Goal: Task Accomplishment & Management: Use online tool/utility

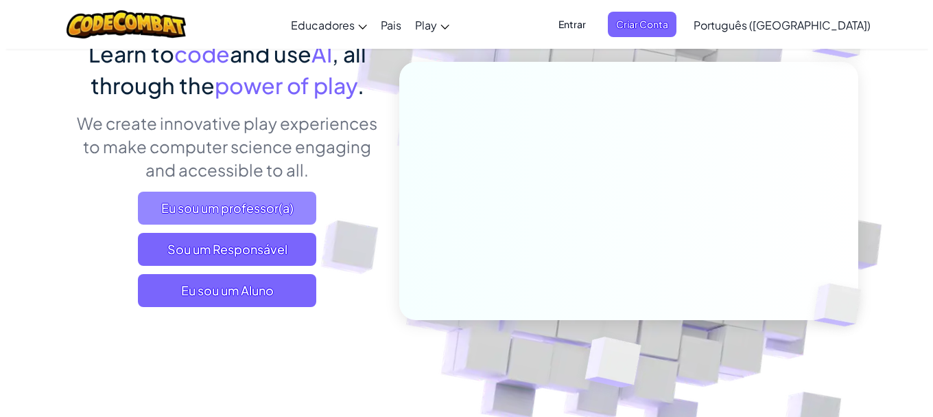
scroll to position [137, 0]
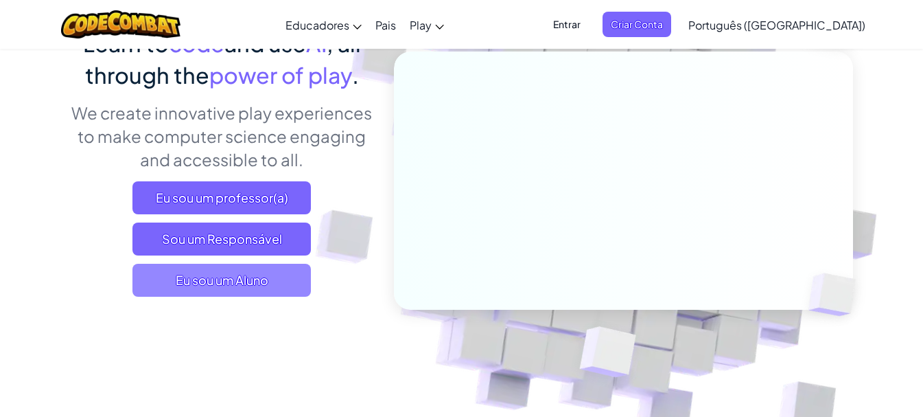
click at [245, 272] on span "Eu sou um Aluno" at bounding box center [221, 280] width 178 height 33
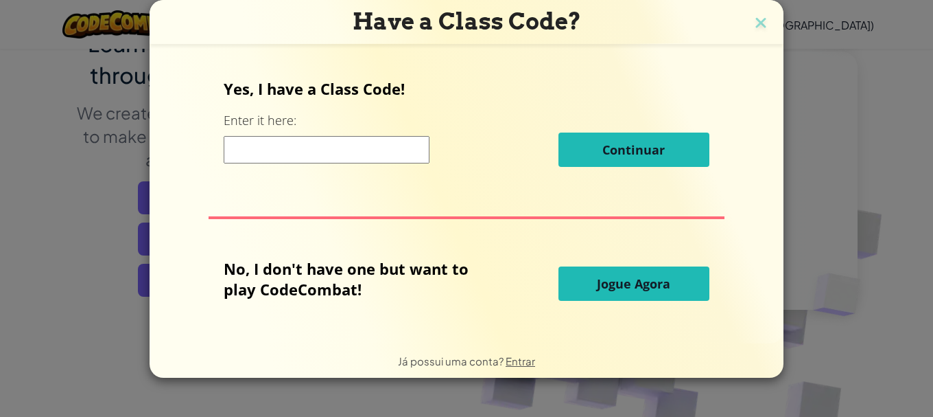
click at [602, 294] on button "Jogue Agora" at bounding box center [634, 283] width 151 height 34
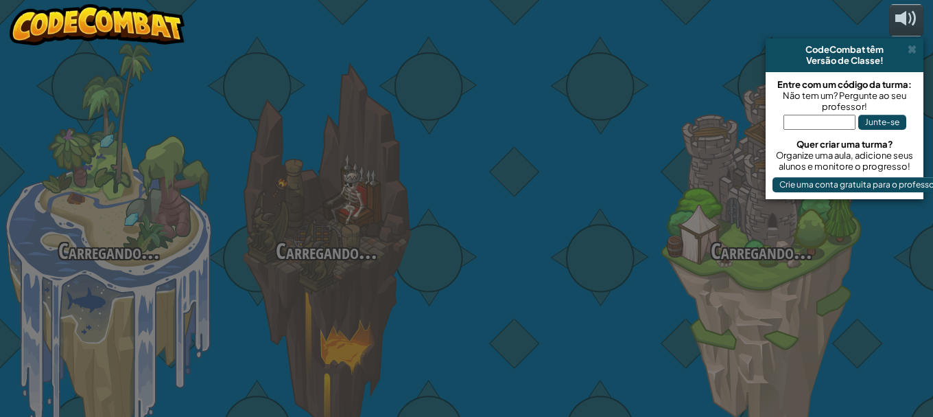
select select "pt-BR"
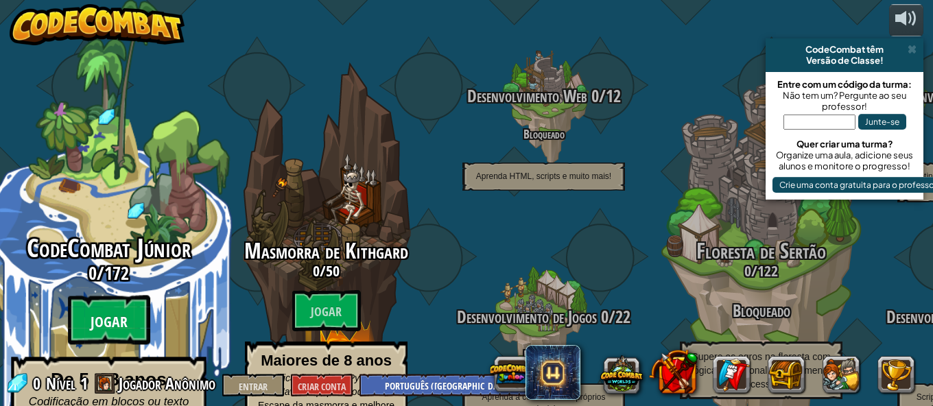
click at [126, 296] on btn "Jogar" at bounding box center [109, 320] width 82 height 49
select select "pt-BR"
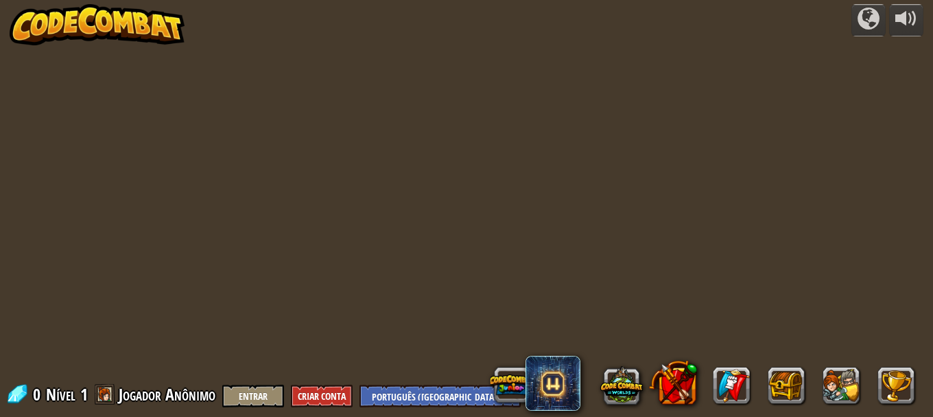
select select "pt-BR"
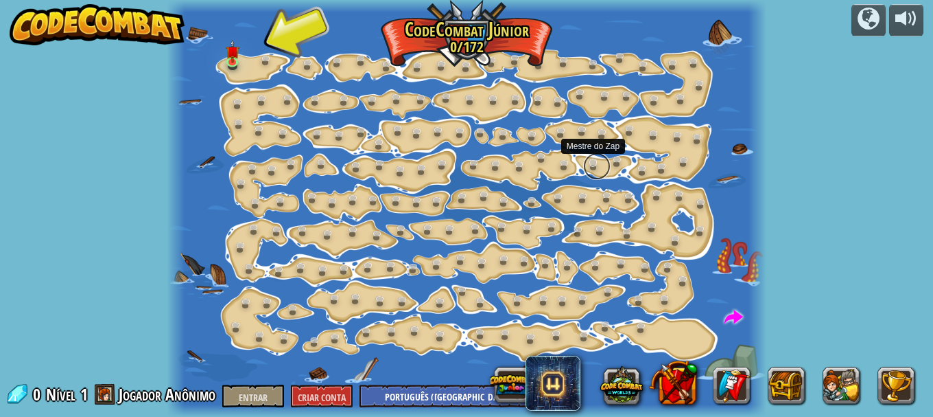
click at [598, 161] on link at bounding box center [596, 165] width 27 height 27
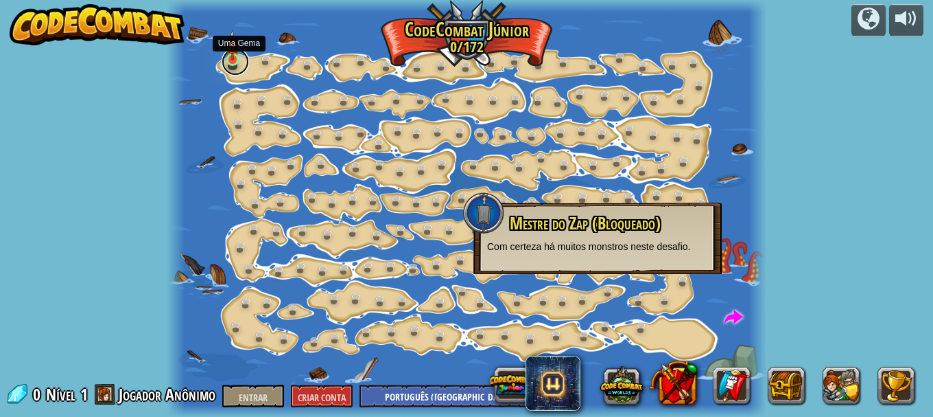
click at [233, 62] on link at bounding box center [235, 61] width 27 height 27
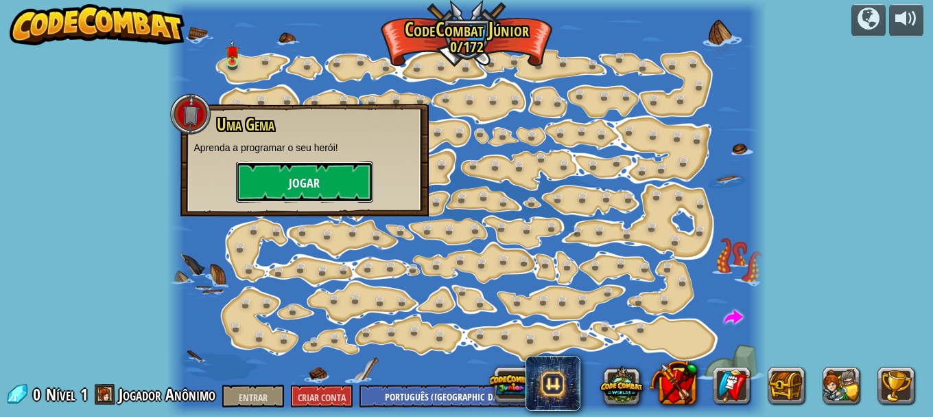
click at [288, 183] on button "Jogar" at bounding box center [304, 181] width 137 height 41
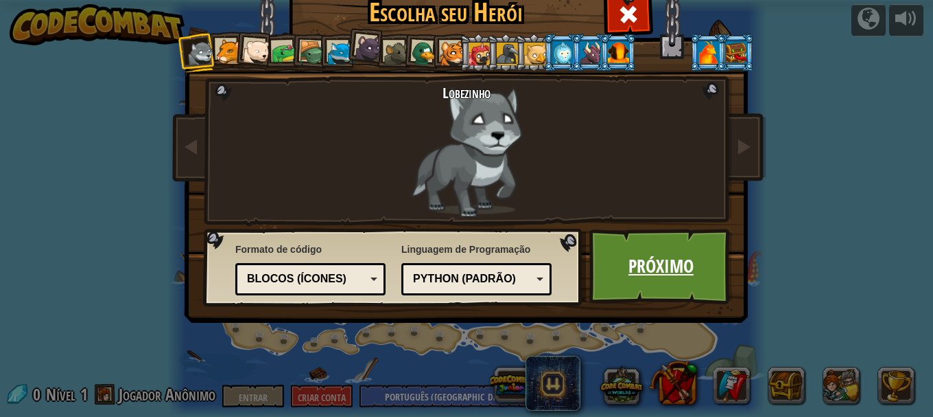
click at [655, 253] on font "Próximo" at bounding box center [661, 265] width 65 height 25
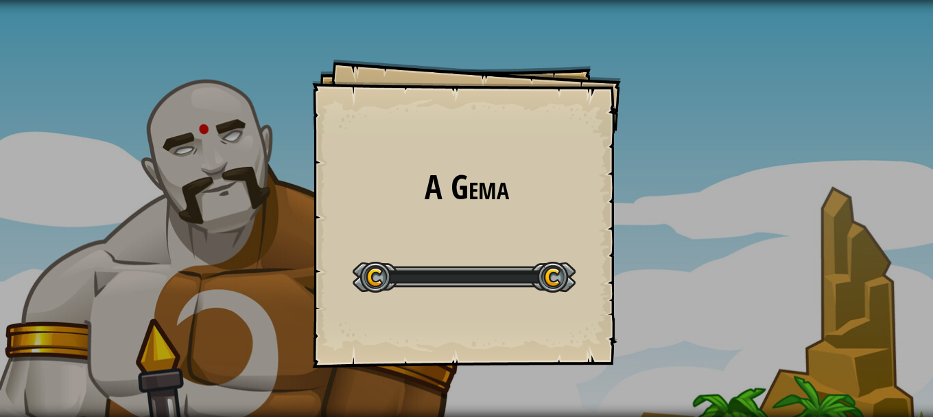
click at [655, 253] on div "A Gema Goals Start Level Erro ao carregar do servidor Você precisa de uma assin…" at bounding box center [466, 208] width 933 height 417
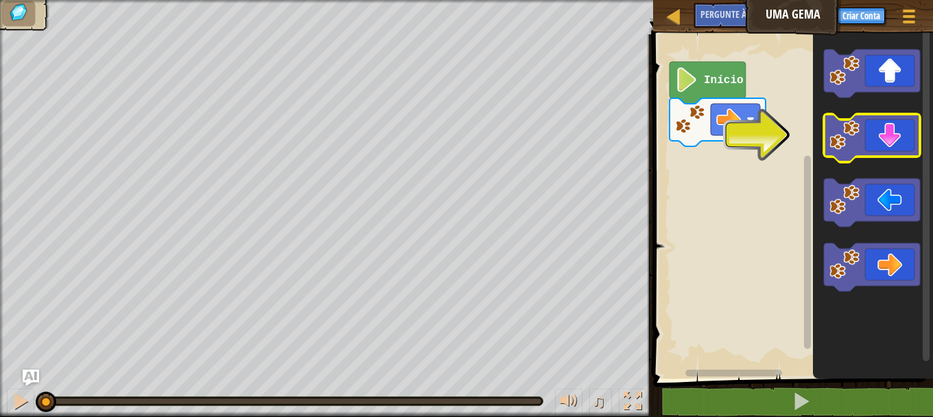
click at [890, 137] on icon "Espaço de trabalho do Blockly" at bounding box center [872, 138] width 96 height 48
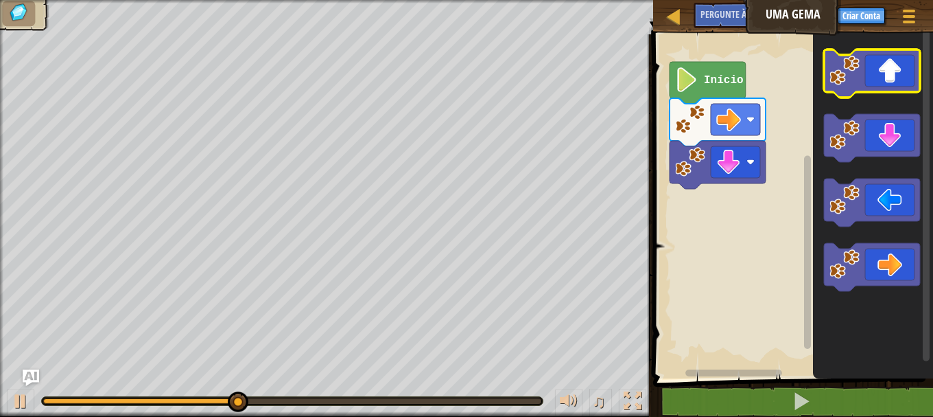
click at [844, 82] on image "Espaço de trabalho do Blockly" at bounding box center [845, 71] width 30 height 30
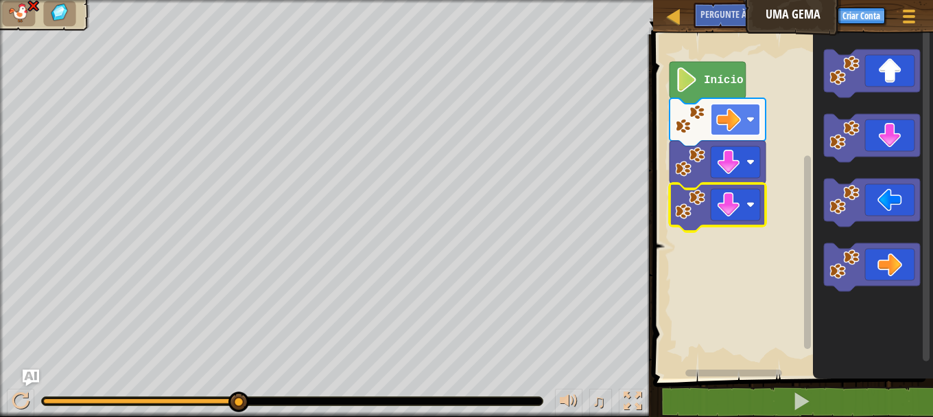
click at [732, 122] on image "Espaço de trabalho do Blockly" at bounding box center [729, 119] width 25 height 25
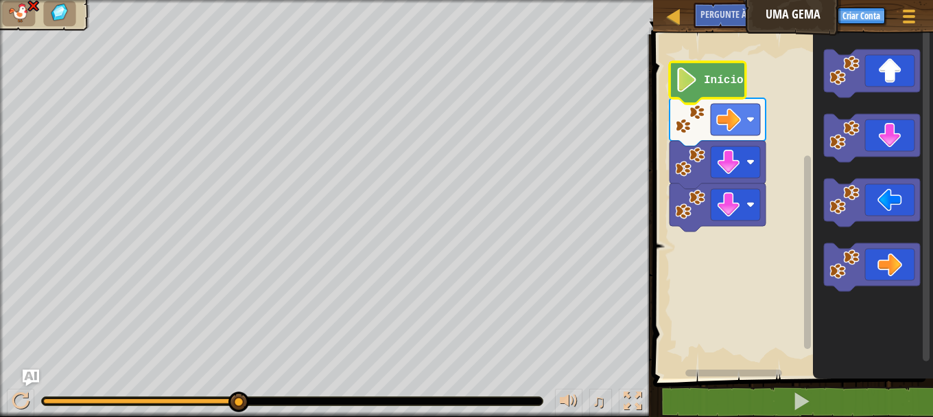
click at [734, 78] on text "Início" at bounding box center [724, 80] width 40 height 12
click at [732, 88] on icon "Espaço de trabalho do Blockly" at bounding box center [708, 83] width 76 height 42
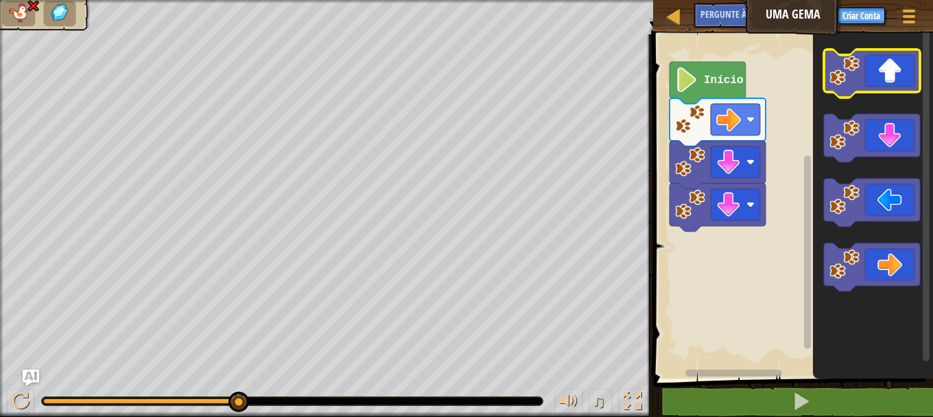
click at [872, 75] on icon "Espaço de trabalho do Blockly" at bounding box center [872, 73] width 96 height 48
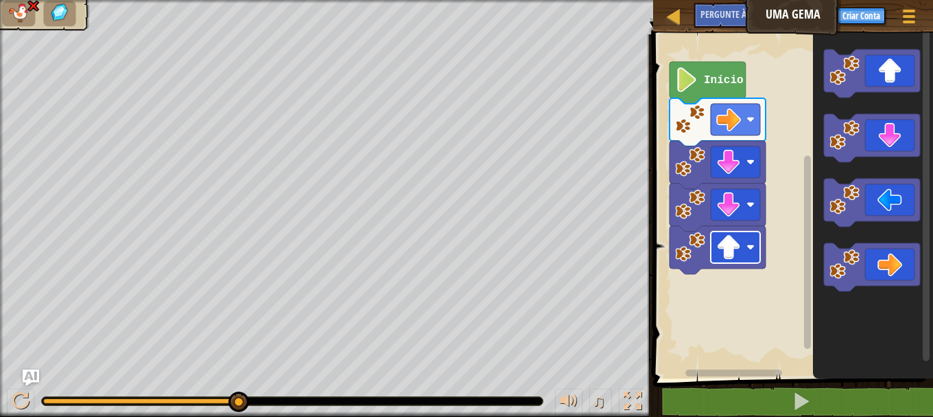
click at [736, 244] on image "Espaço de trabalho do Blockly" at bounding box center [729, 247] width 25 height 25
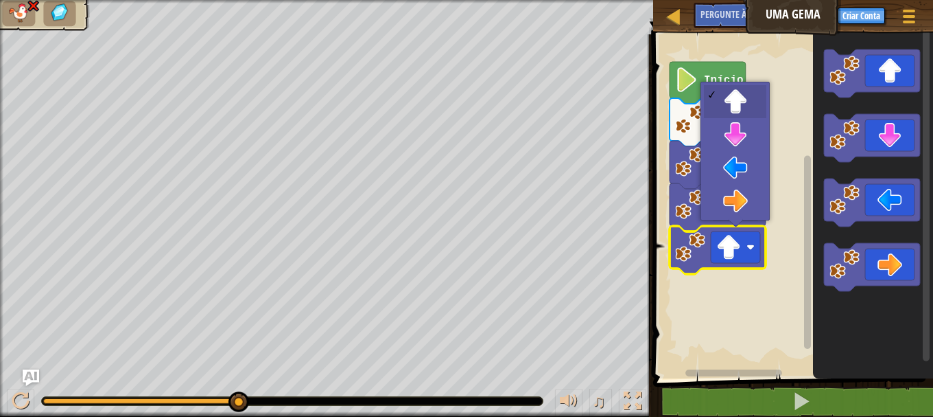
click at [30, 0] on div at bounding box center [326, 1] width 653 height 3
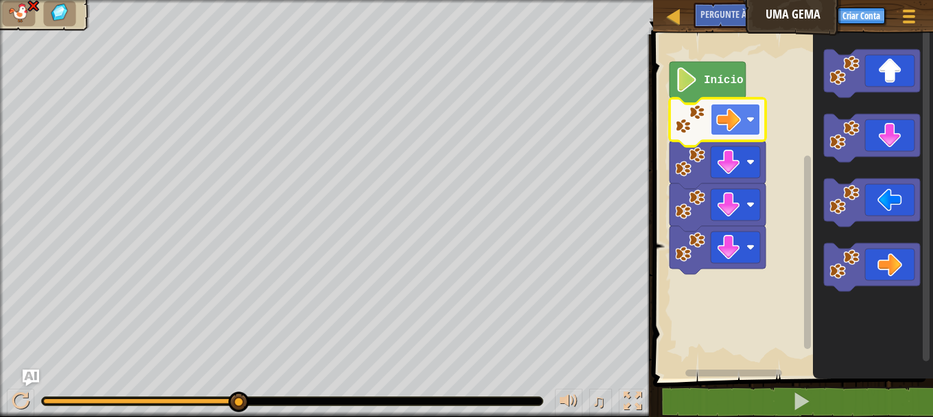
click at [741, 105] on rect "Espaço de trabalho do Blockly" at bounding box center [735, 120] width 49 height 32
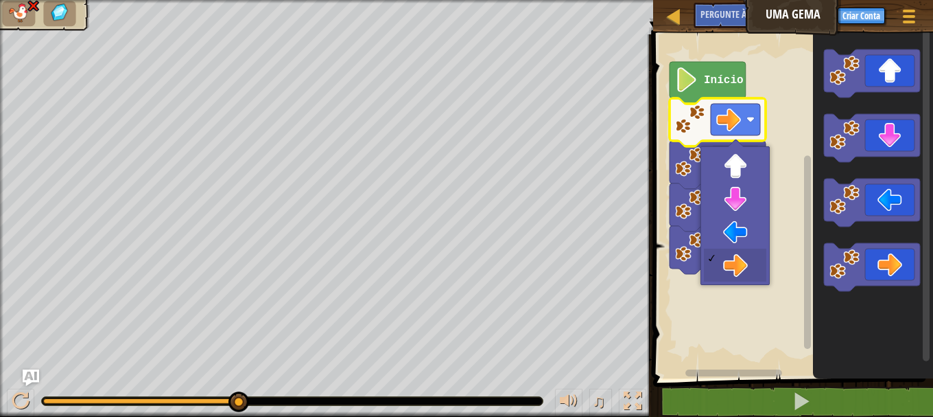
click at [738, 73] on icon "Espaço de trabalho do Blockly" at bounding box center [708, 83] width 76 height 42
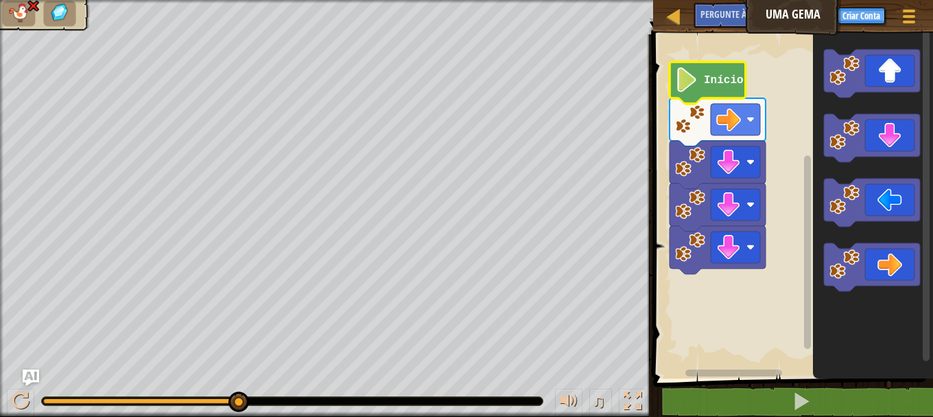
click at [697, 89] on image "Espaço de trabalho do Blockly" at bounding box center [686, 79] width 23 height 25
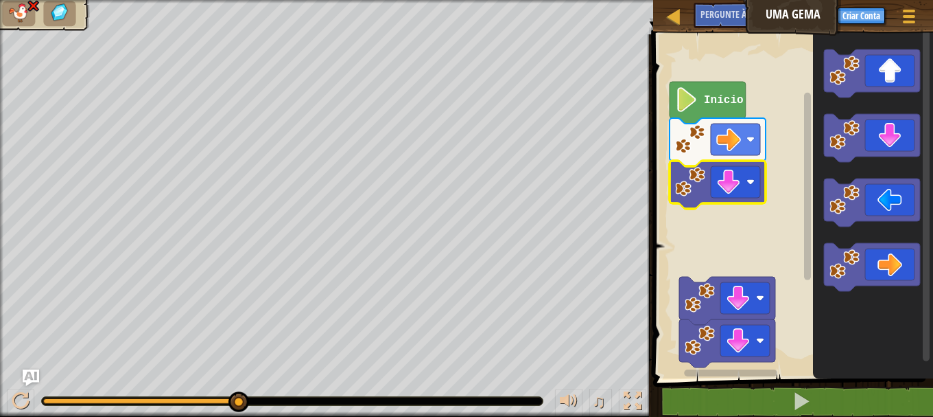
click at [730, 187] on image "Espaço de trabalho do Blockly" at bounding box center [729, 182] width 25 height 25
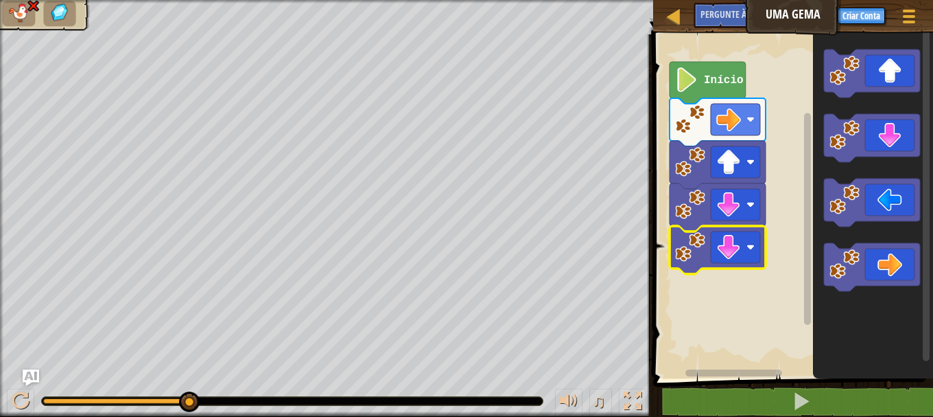
click at [744, 235] on rect "Espaço de trabalho do Blockly" at bounding box center [735, 247] width 49 height 32
click at [726, 187] on icon "Espaço de trabalho do Blockly" at bounding box center [718, 207] width 96 height 48
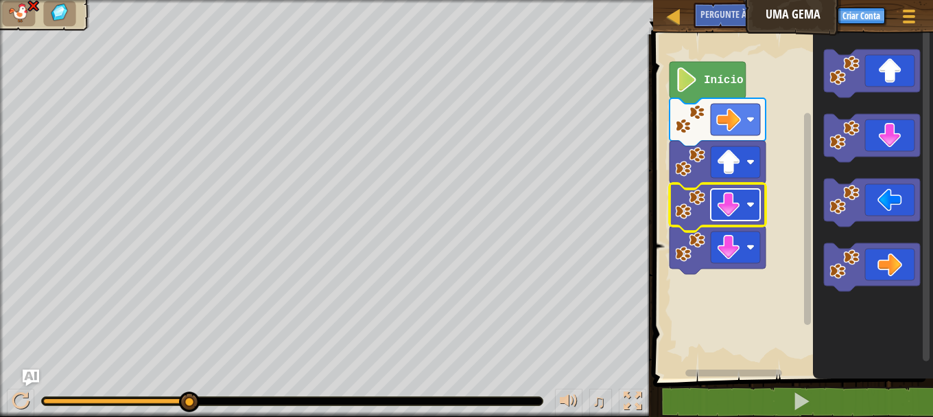
click at [726, 198] on image "Espaço de trabalho do Blockly" at bounding box center [729, 204] width 25 height 25
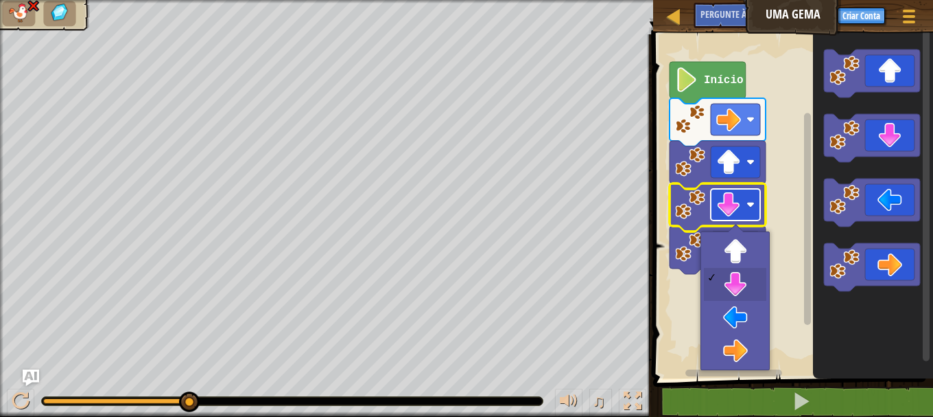
click at [726, 198] on image "Espaço de trabalho do Blockly" at bounding box center [729, 204] width 25 height 25
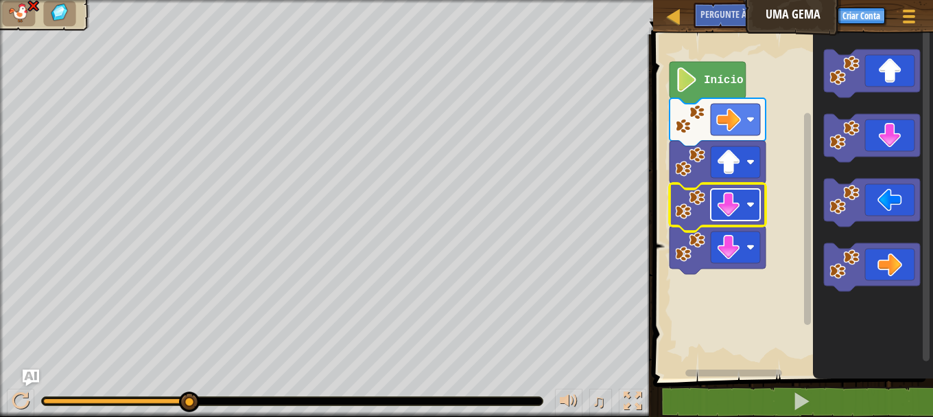
click at [726, 198] on image "Espaço de trabalho do Blockly" at bounding box center [729, 204] width 25 height 25
click at [674, 24] on div at bounding box center [674, 16] width 17 height 17
select select "pt-BR"
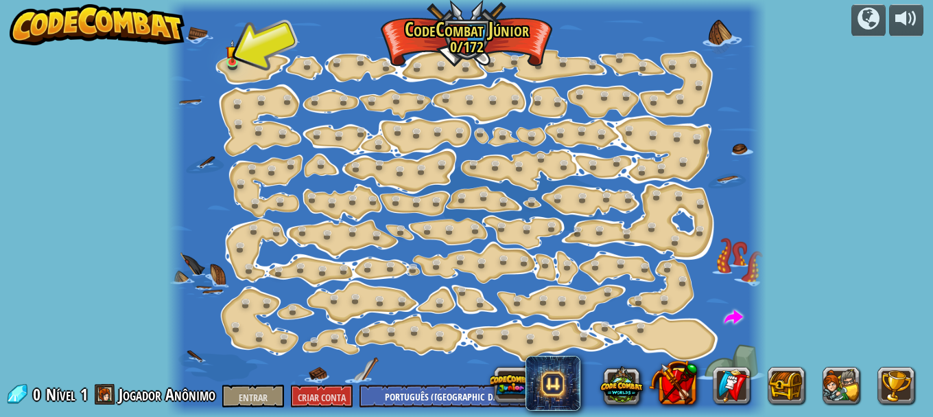
click at [60, 89] on div "distribuído por Mudança de Passo (Bloqueado) Alterar os argumentos do passo. Va…" at bounding box center [466, 208] width 933 height 417
click at [220, 35] on div at bounding box center [467, 208] width 601 height 417
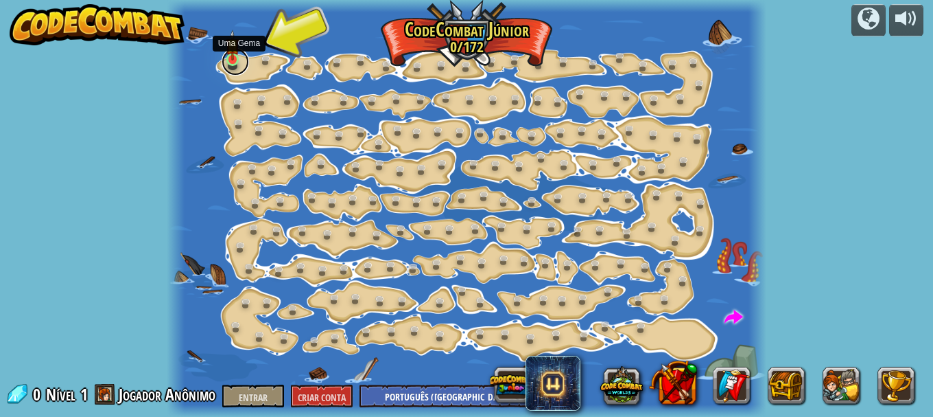
click at [226, 61] on link at bounding box center [235, 61] width 27 height 27
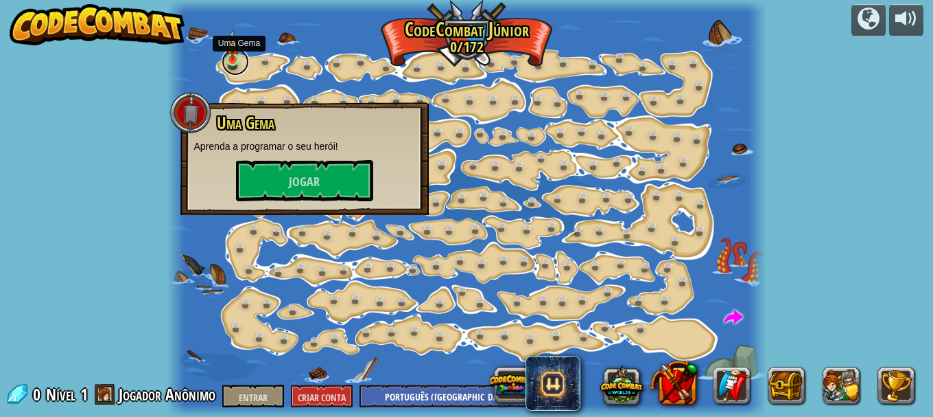
click at [226, 61] on link at bounding box center [235, 61] width 27 height 27
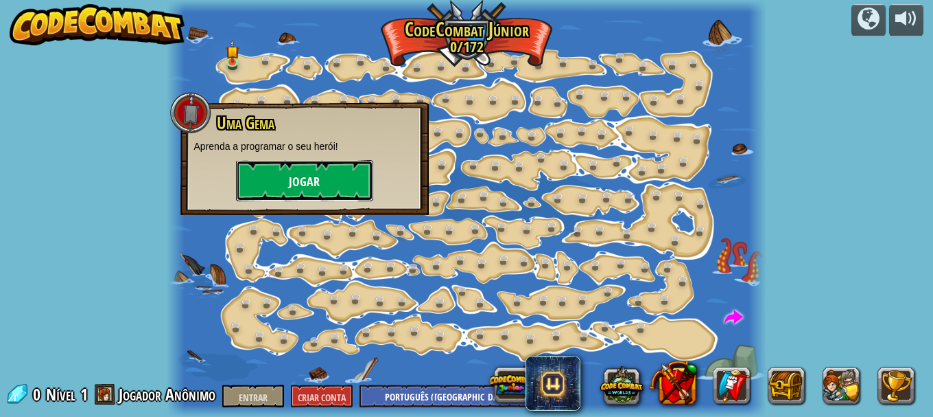
click at [360, 185] on button "Jogar" at bounding box center [304, 180] width 137 height 41
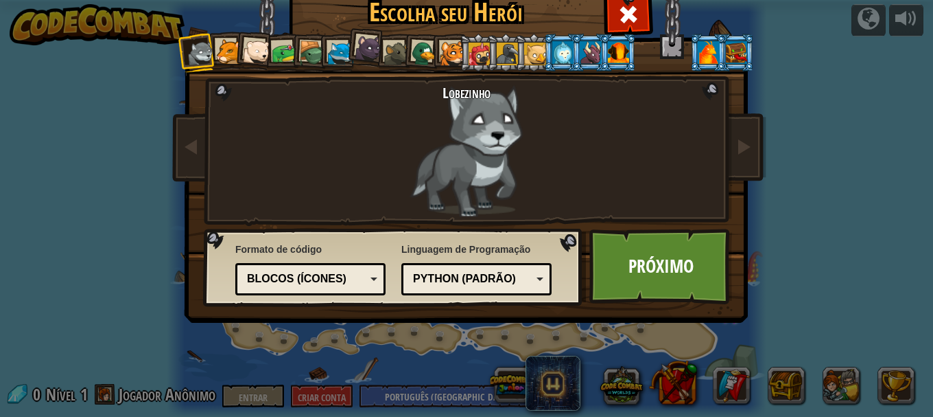
click at [616, 50] on div at bounding box center [618, 52] width 21 height 22
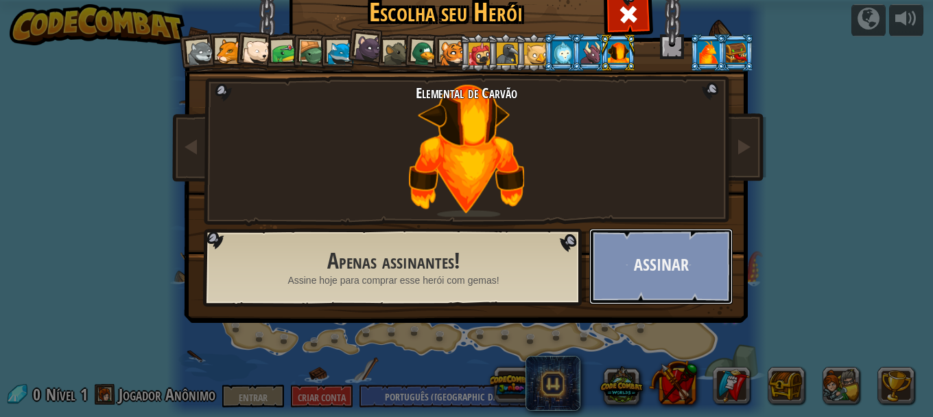
click at [696, 286] on button "Assinar" at bounding box center [661, 266] width 143 height 75
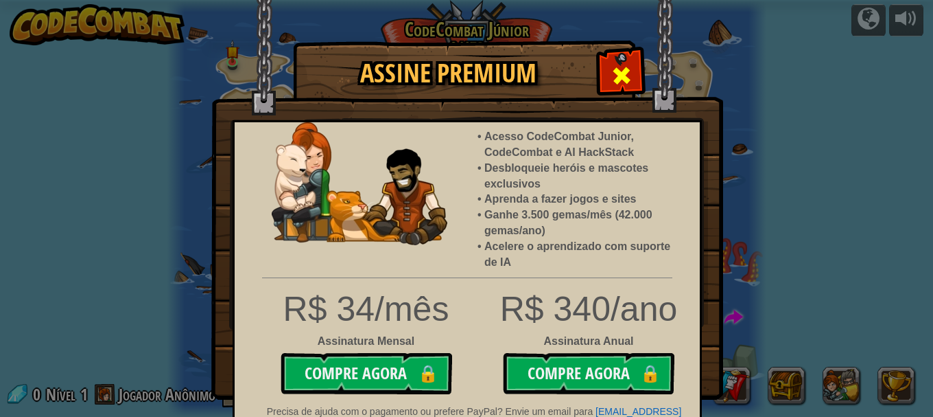
click at [614, 60] on div at bounding box center [621, 73] width 43 height 43
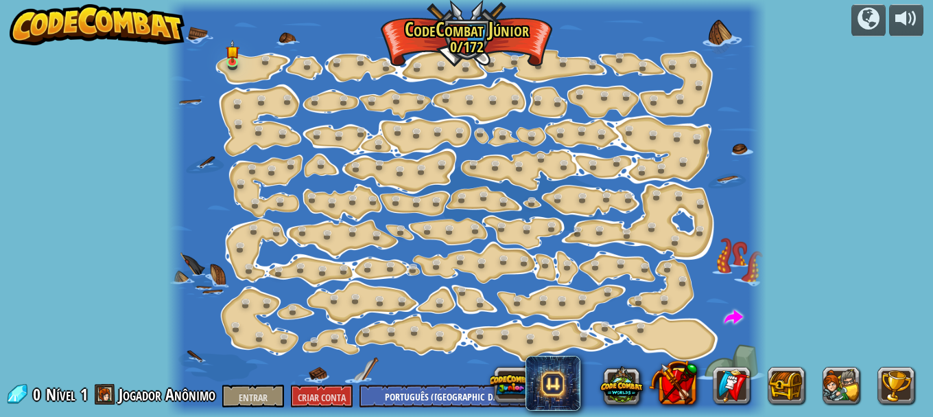
click at [451, 51] on div at bounding box center [467, 208] width 601 height 417
click at [236, 62] on link at bounding box center [235, 61] width 27 height 27
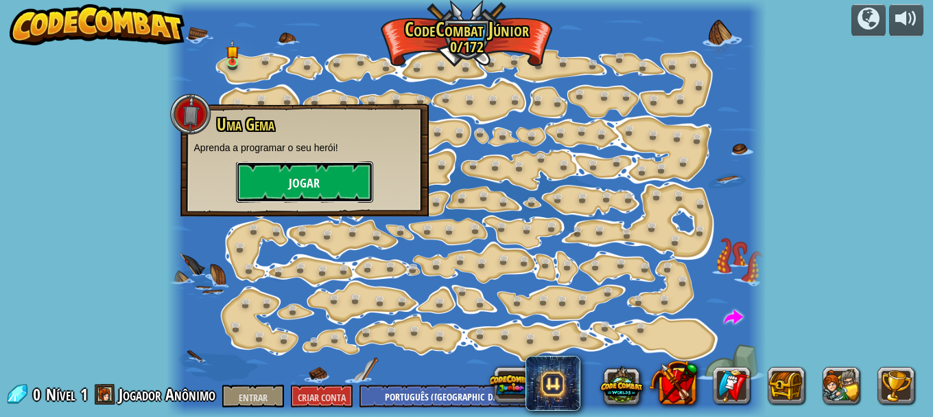
click at [261, 180] on button "Jogar" at bounding box center [304, 181] width 137 height 41
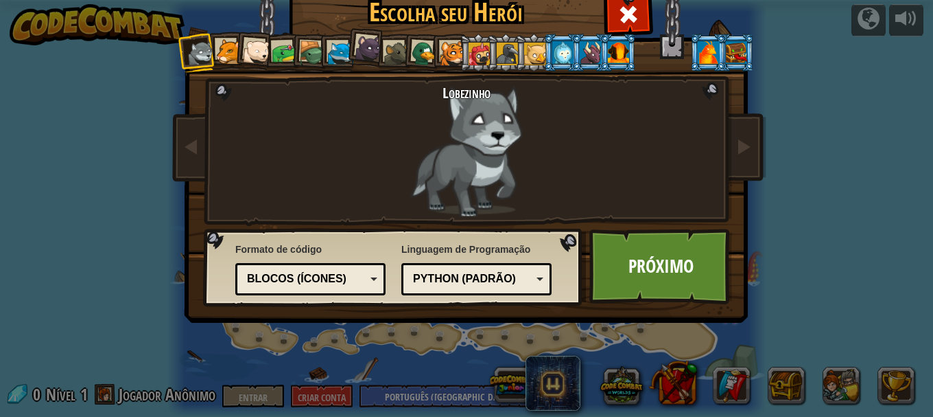
click at [216, 40] on div at bounding box center [228, 51] width 25 height 25
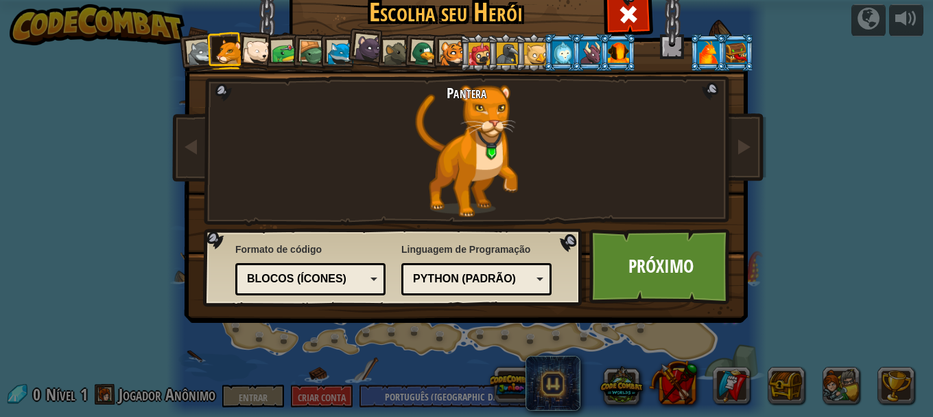
click at [253, 45] on div at bounding box center [256, 51] width 27 height 27
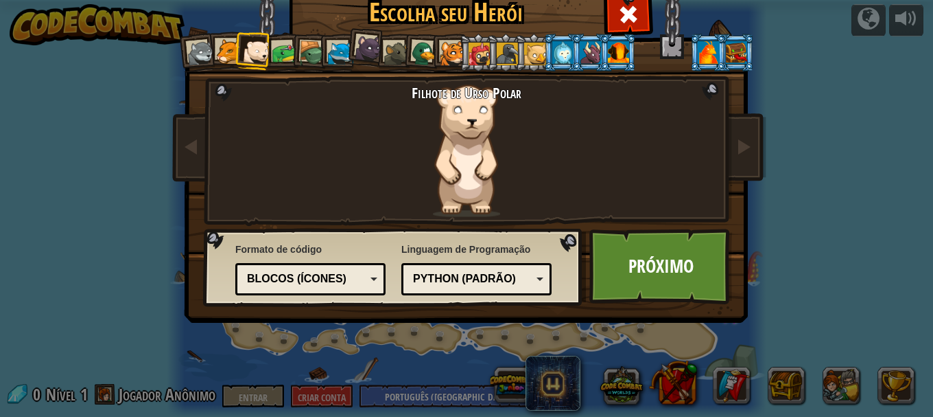
click at [290, 47] on li at bounding box center [309, 52] width 39 height 39
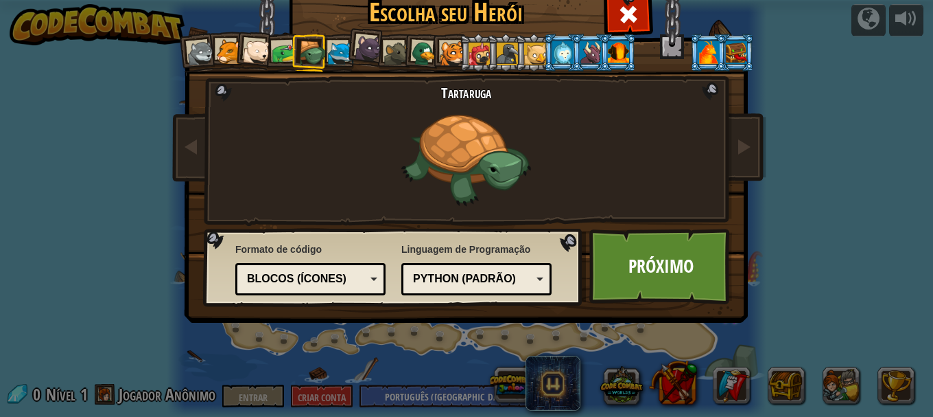
click at [216, 49] on div at bounding box center [228, 51] width 25 height 25
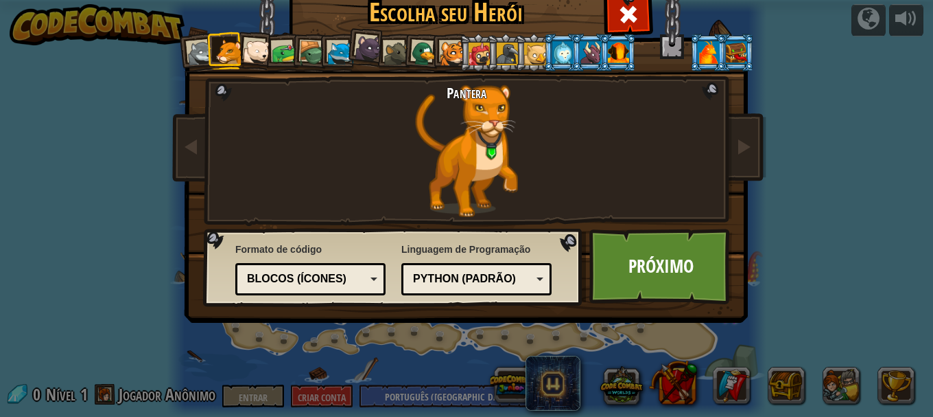
click at [559, 257] on div "Formato de código Código de texto Blocos e código Blocos Blocos (Ícones) Blocos…" at bounding box center [393, 267] width 371 height 70
click at [594, 264] on link "Próximo" at bounding box center [661, 266] width 143 height 75
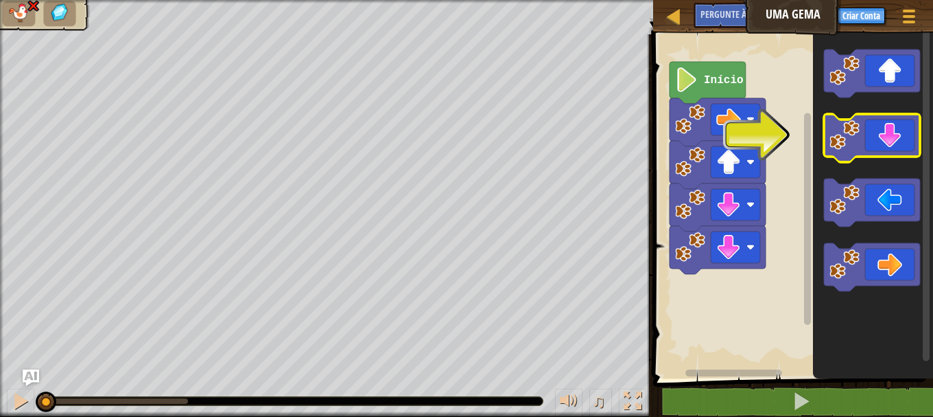
click at [885, 147] on icon "Espaço de trabalho do Blockly" at bounding box center [872, 138] width 96 height 48
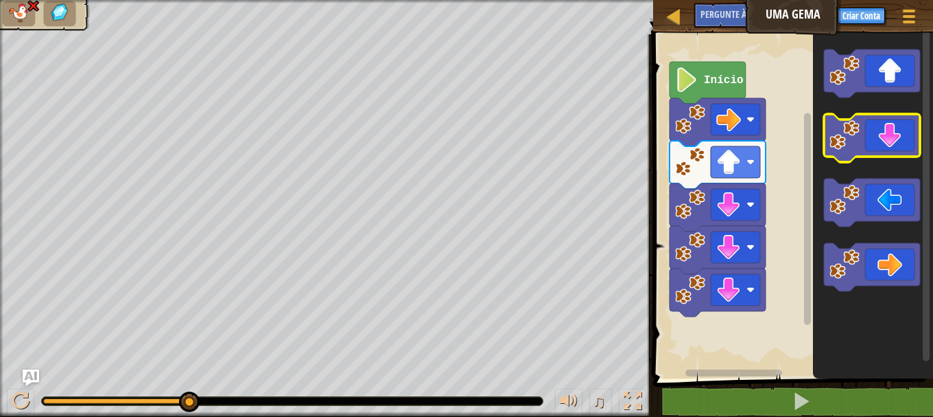
click at [910, 145] on icon "Espaço de trabalho do Blockly" at bounding box center [872, 138] width 96 height 48
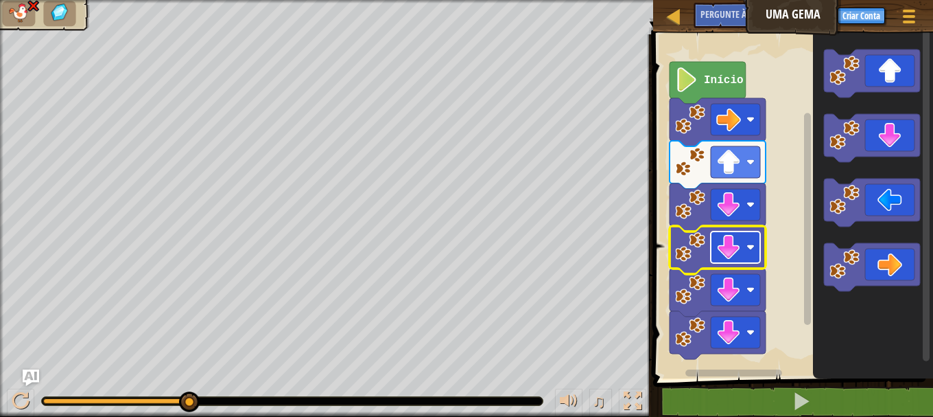
click at [726, 248] on image "Espaço de trabalho do Blockly" at bounding box center [729, 247] width 25 height 25
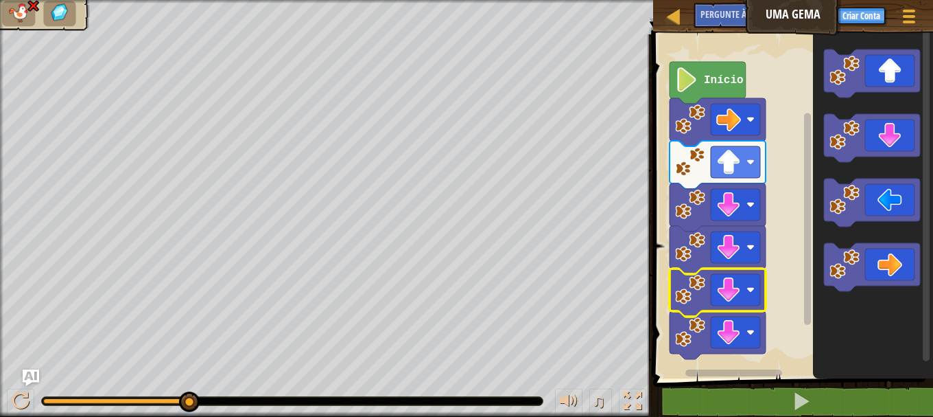
click at [723, 272] on icon "Espaço de trabalho do Blockly" at bounding box center [718, 292] width 96 height 48
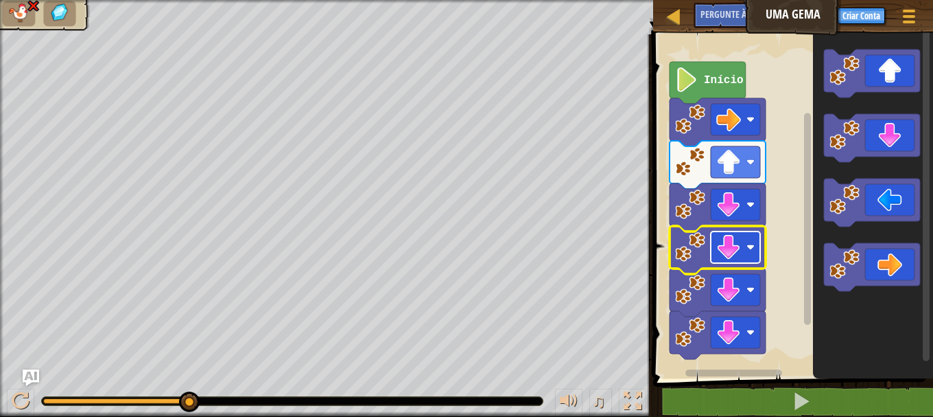
click at [724, 262] on rect "Espaço de trabalho do Blockly" at bounding box center [735, 247] width 49 height 32
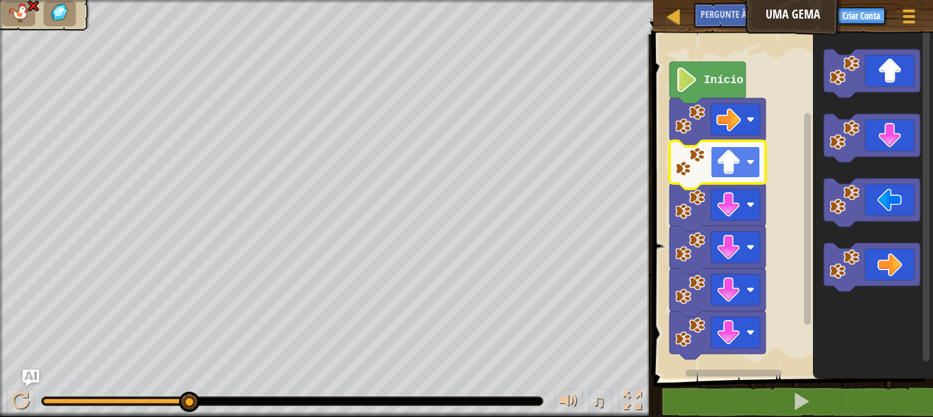
click at [743, 178] on rect "Espaço de trabalho do Blockly" at bounding box center [735, 162] width 49 height 32
click at [727, 165] on image "Espaço de trabalho do Blockly" at bounding box center [729, 162] width 25 height 25
click at [798, 242] on rect "Espaço de trabalho do Blockly" at bounding box center [791, 202] width 284 height 351
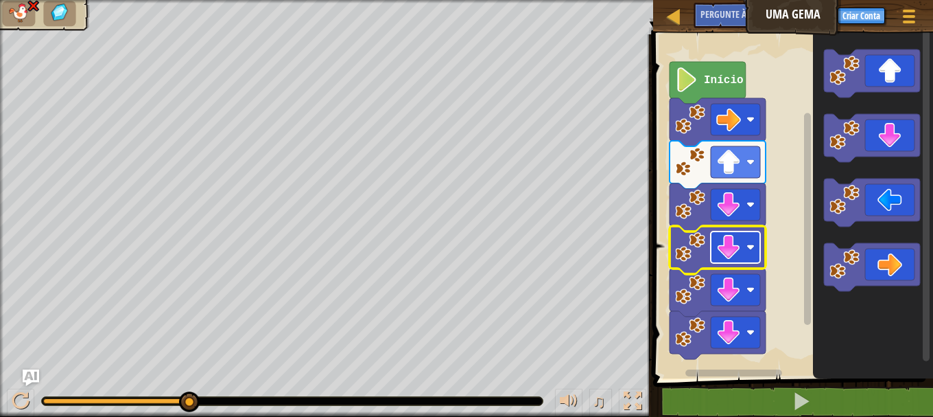
click at [727, 252] on image "Espaço de trabalho do Blockly" at bounding box center [729, 247] width 25 height 25
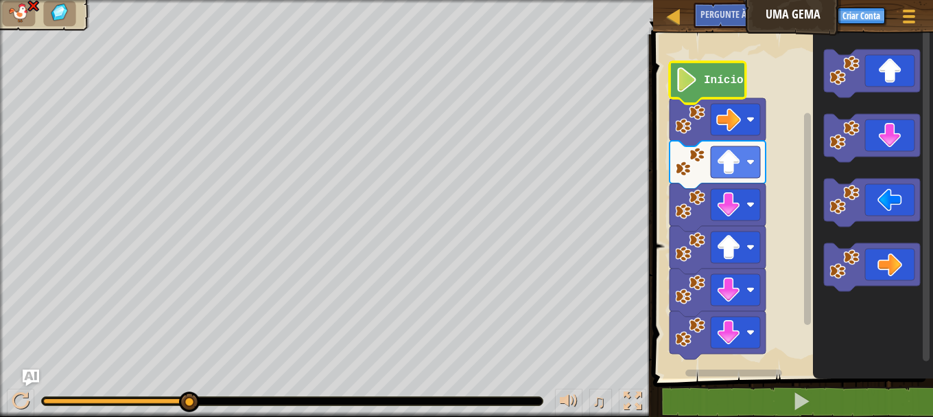
click at [729, 90] on icon "Espaço de trabalho do Blockly" at bounding box center [708, 83] width 76 height 42
click at [666, 8] on div at bounding box center [674, 16] width 17 height 17
select select "pt-BR"
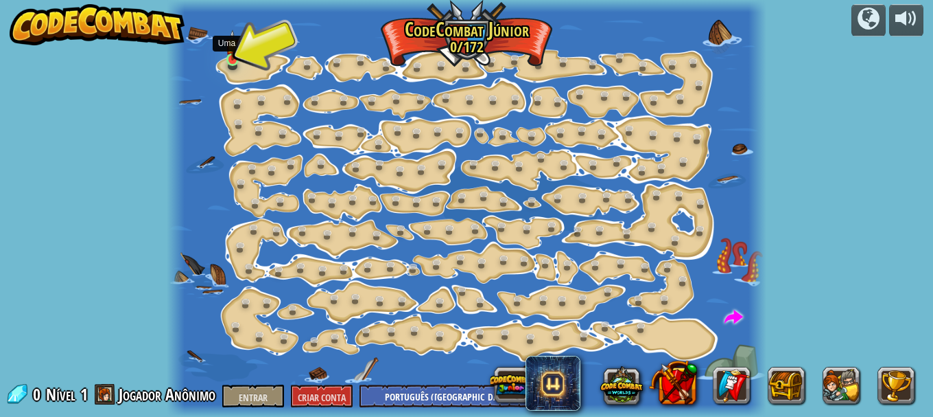
click at [229, 48] on img at bounding box center [233, 45] width 14 height 31
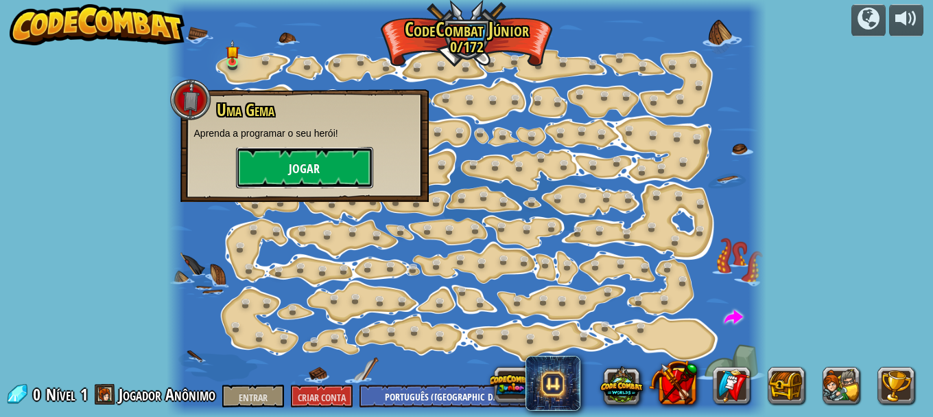
click at [294, 174] on font "Jogar" at bounding box center [304, 169] width 31 height 17
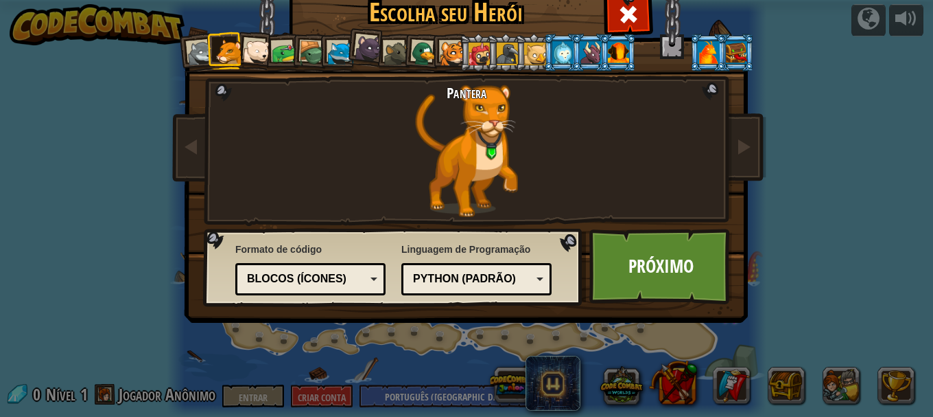
click at [331, 38] on li at bounding box center [337, 53] width 37 height 38
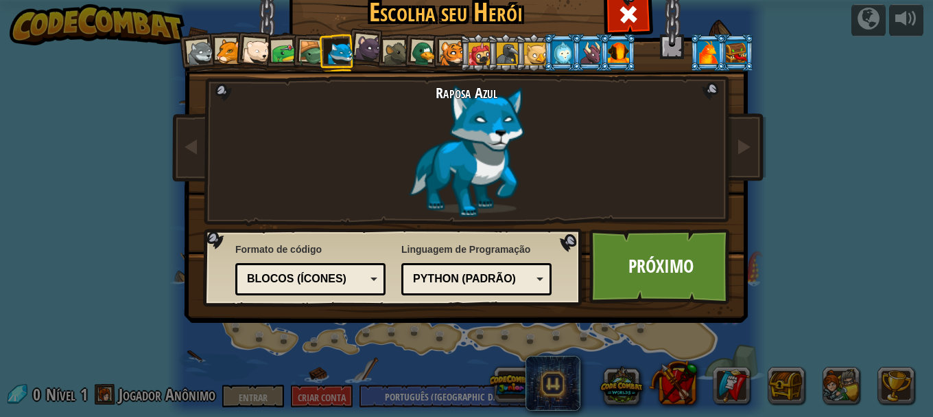
click at [350, 41] on li at bounding box center [337, 53] width 37 height 38
click at [385, 51] on div at bounding box center [396, 53] width 25 height 25
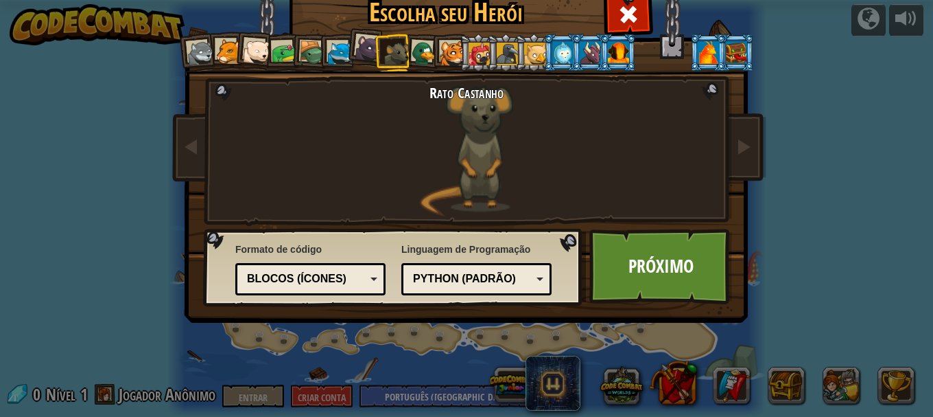
click at [375, 51] on li at bounding box center [393, 53] width 37 height 38
click at [359, 55] on div at bounding box center [368, 47] width 27 height 27
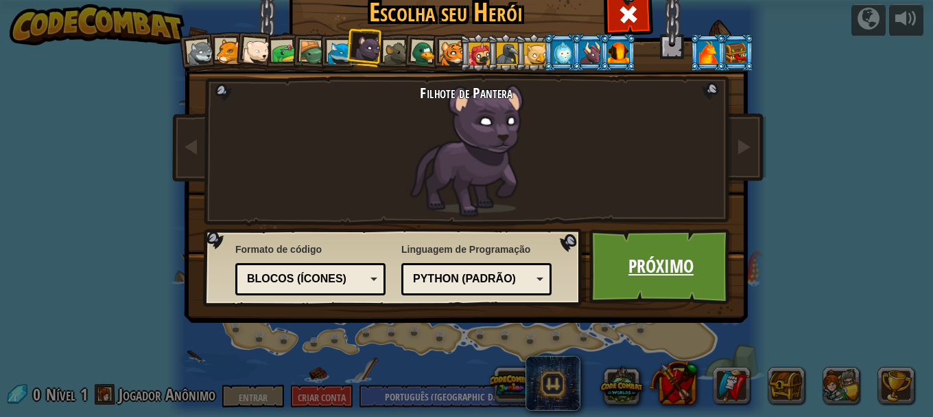
click at [642, 270] on font "Próximo" at bounding box center [661, 265] width 65 height 25
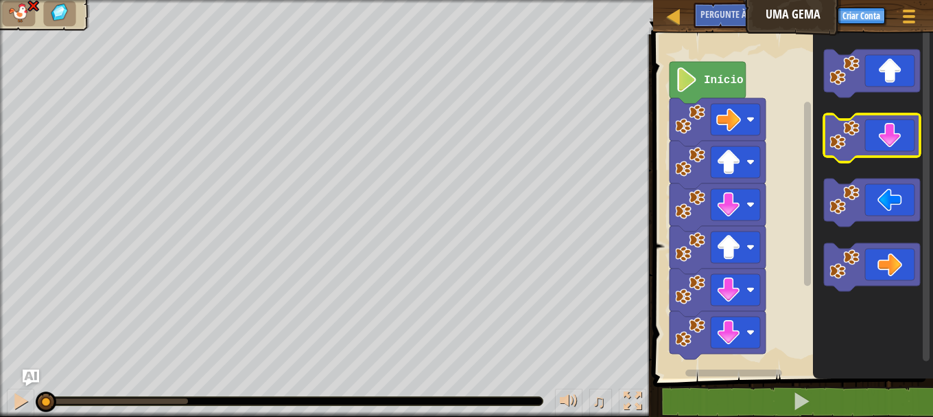
click at [887, 142] on icon "Espaço de trabalho do Blockly" at bounding box center [872, 138] width 96 height 48
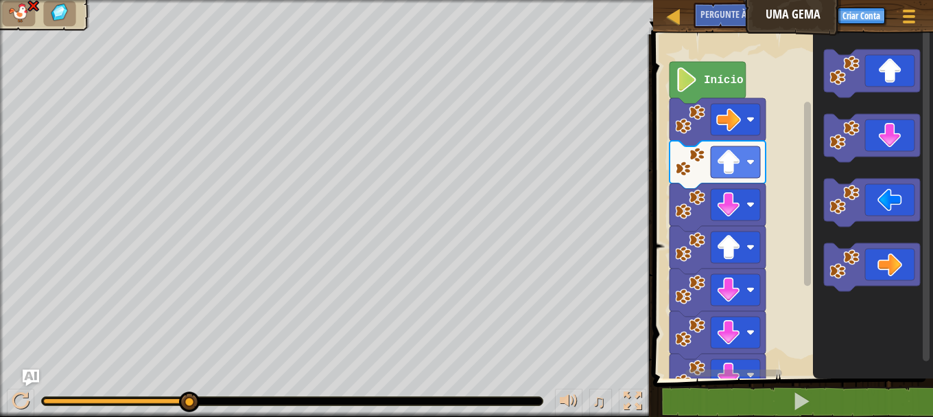
click at [697, 16] on div "Mapa Uma Gema Menu do Jogo Criar Conta Pergunte à [GEOGRAPHIC_DATA]" at bounding box center [793, 17] width 280 height 34
click at [686, 11] on link "Mapa" at bounding box center [684, 17] width 7 height 19
select select "pt-BR"
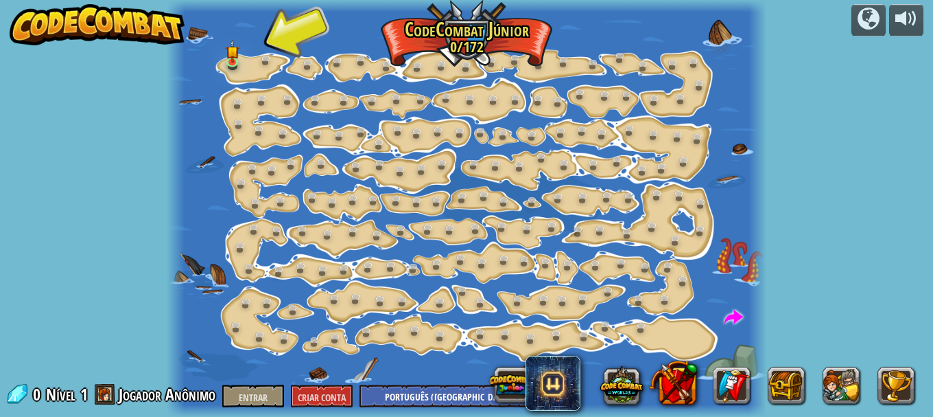
click at [485, 394] on div at bounding box center [704, 385] width 439 height 55
click at [453, 393] on select "Inglês ([GEOGRAPHIC_DATA]) Inglês ([GEOGRAPHIC_DATA]) 简体中文 繁體中文 russo espanhol …" at bounding box center [453, 395] width 187 height 23
click at [71, 248] on div "distribuído por Mudança de Passo (Bloqueado) Alterar os argumentos do passo. Va…" at bounding box center [466, 208] width 933 height 417
